Goal: Check status: Check status

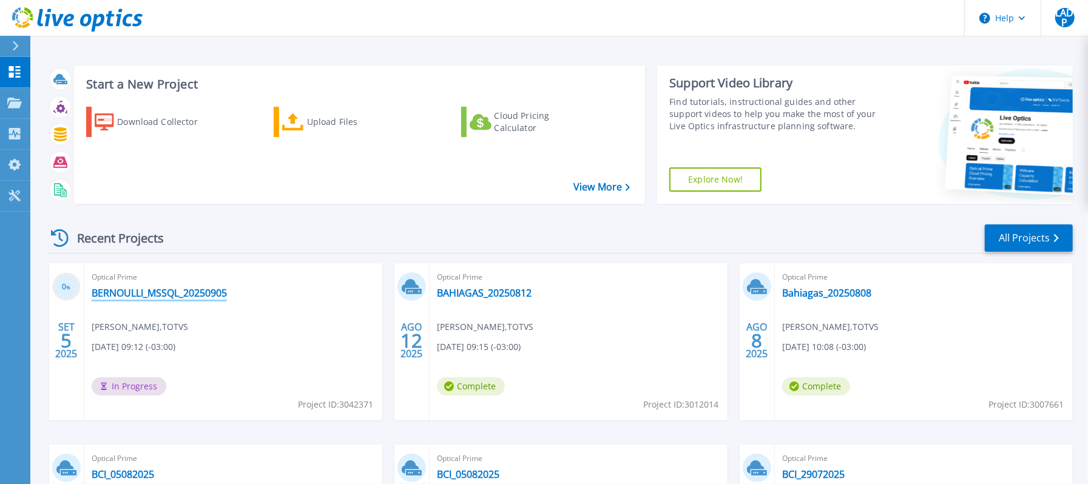
click at [163, 289] on link "BERNOULLI_MSSQL_20250905" at bounding box center [159, 293] width 135 height 12
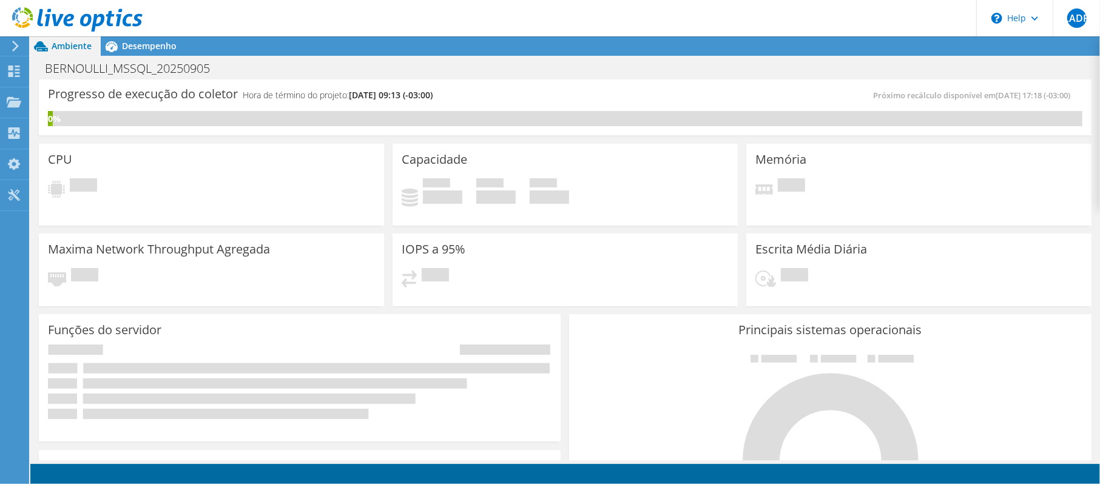
click at [104, 16] on icon at bounding box center [77, 19] width 130 height 25
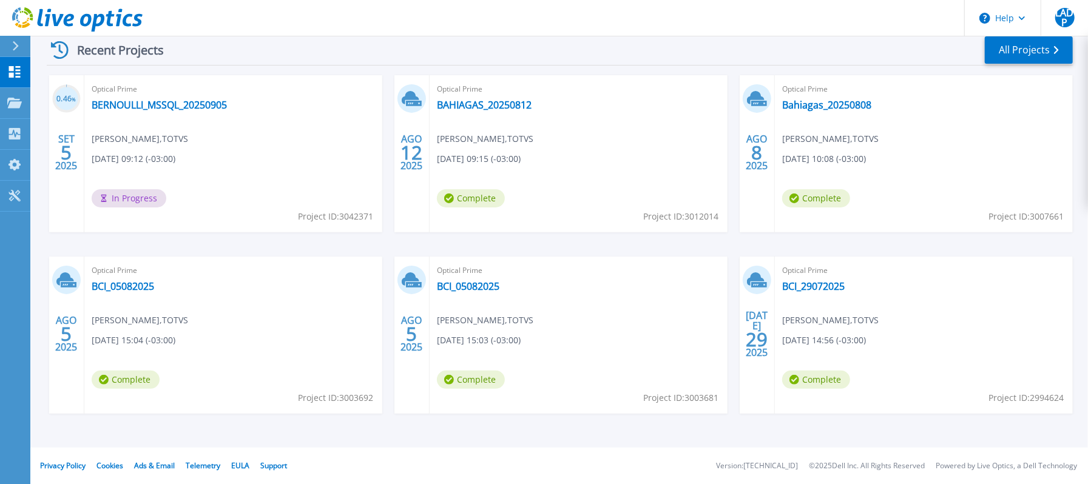
scroll to position [188, 0]
click at [134, 109] on link "BERNOULLI_MSSQL_20250905" at bounding box center [159, 106] width 135 height 12
